Goal: Task Accomplishment & Management: Use online tool/utility

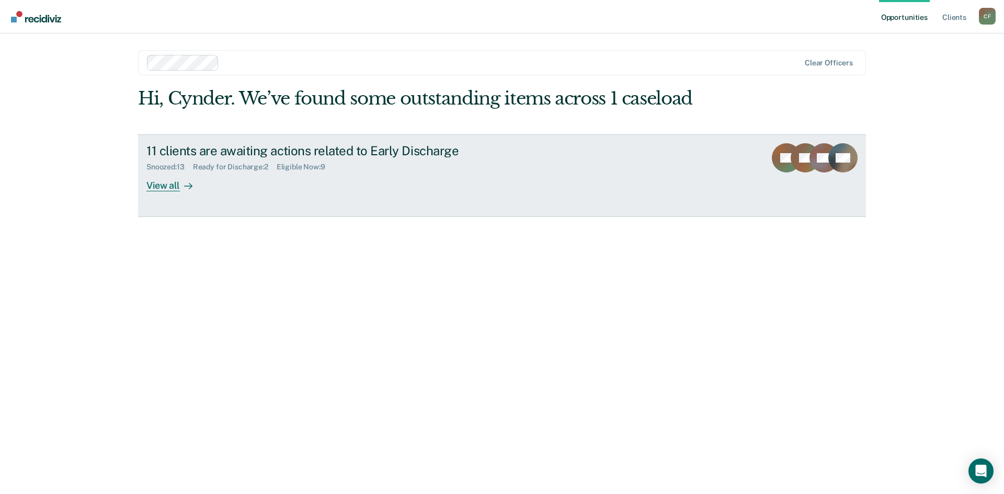
click at [164, 186] on div "View all" at bounding box center [175, 181] width 59 height 20
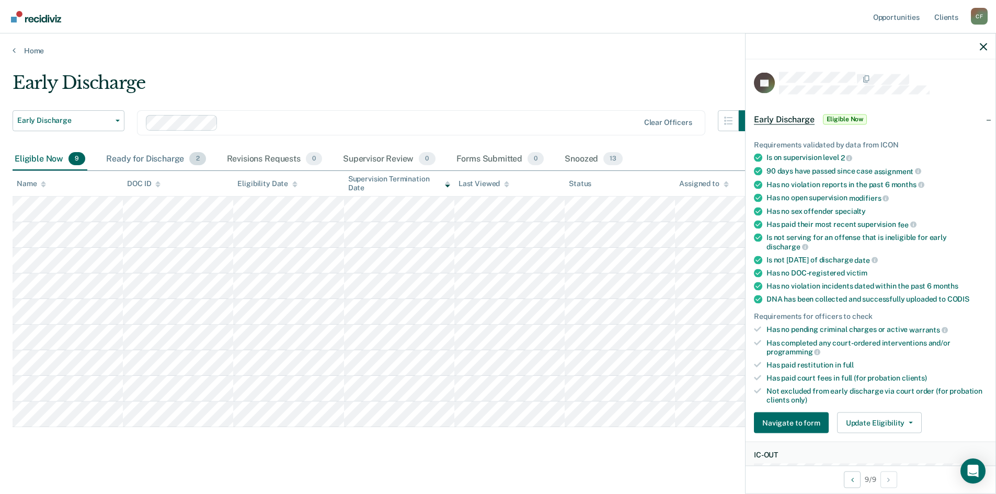
click at [159, 157] on div "Ready for Discharge 2" at bounding box center [156, 159] width 104 height 23
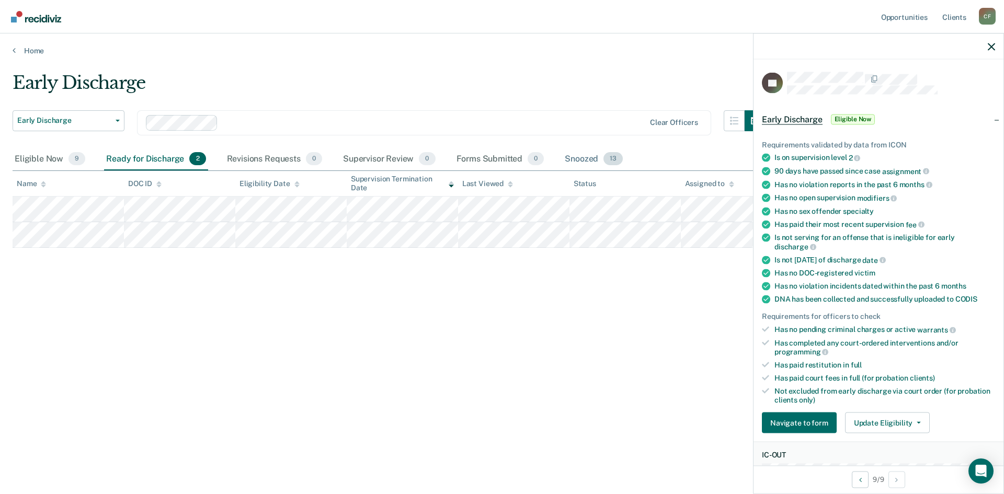
drag, startPoint x: 585, startPoint y: 156, endPoint x: 574, endPoint y: 167, distance: 15.9
click at [585, 156] on div "Snoozed 13" at bounding box center [594, 159] width 62 height 23
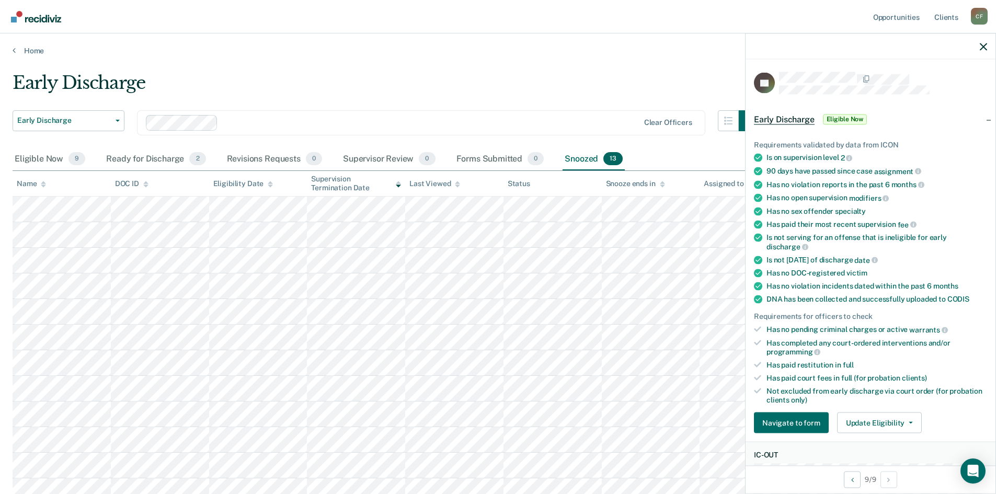
click at [309, 83] on div "Early Discharge" at bounding box center [386, 87] width 747 height 30
click at [980, 47] on icon "button" at bounding box center [983, 46] width 7 height 7
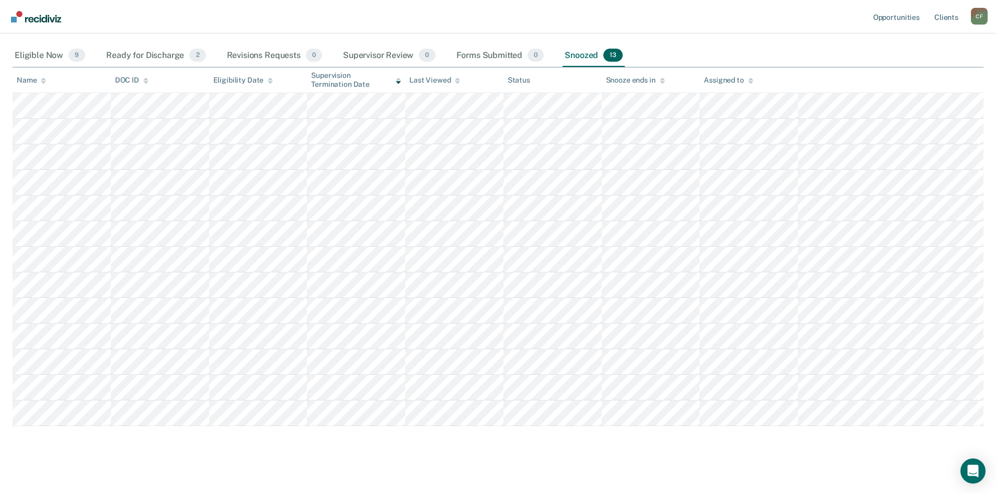
scroll to position [105, 0]
click at [59, 53] on div "Eligible Now 9" at bounding box center [50, 54] width 75 height 23
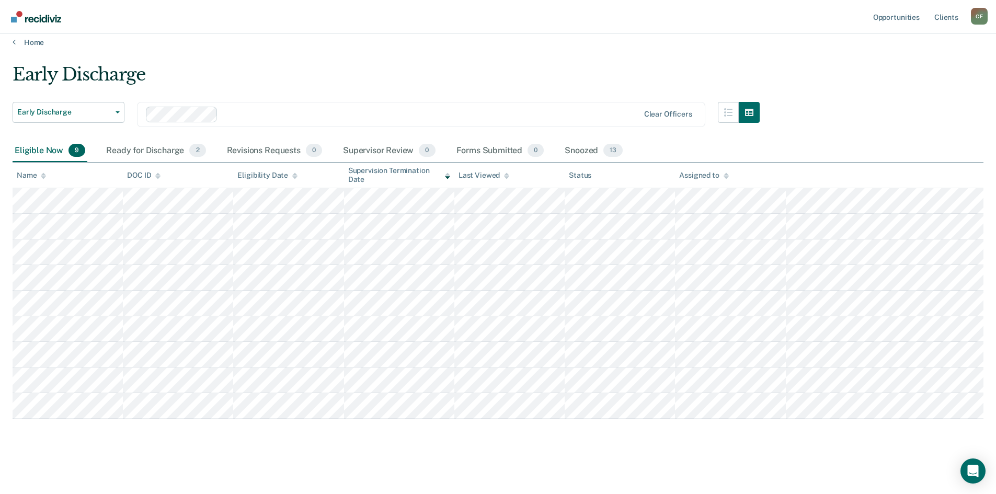
scroll to position [8, 0]
